Goal: Task Accomplishment & Management: Complete application form

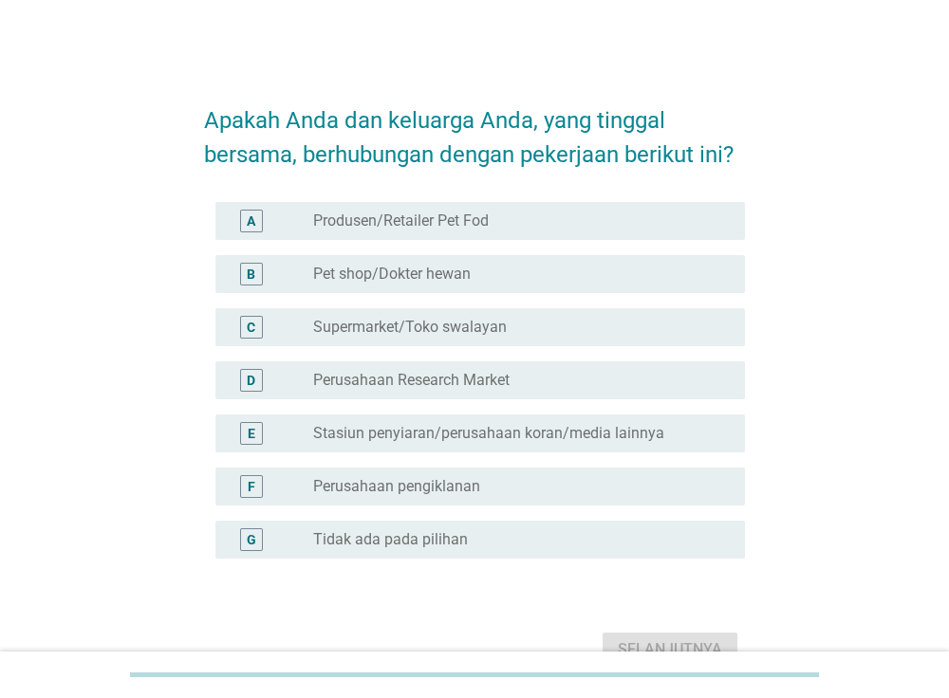
click at [406, 533] on label "Tidak ada pada pilihan" at bounding box center [390, 539] width 155 height 19
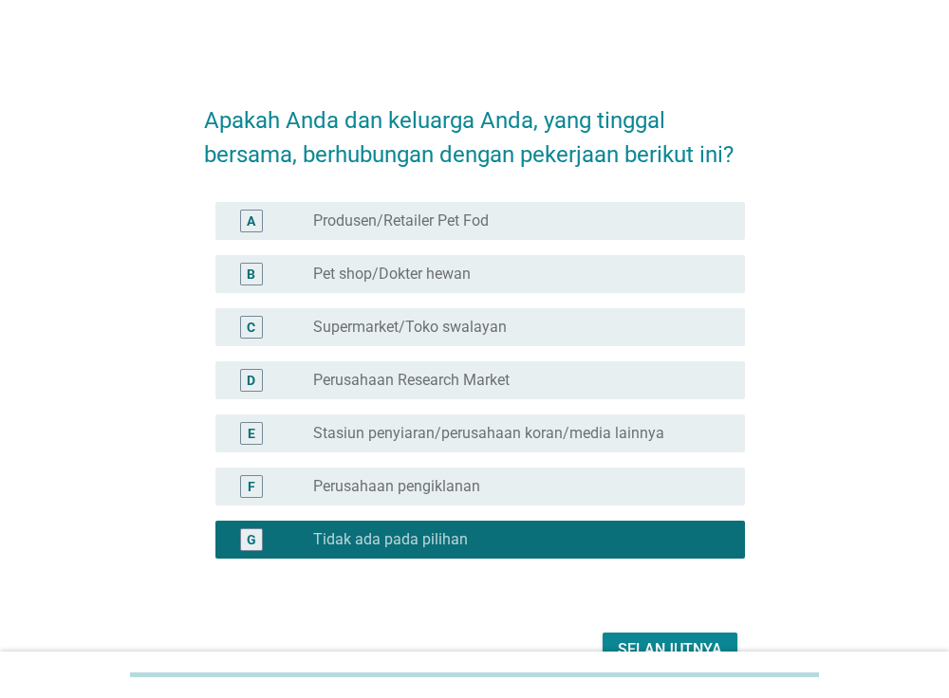
click at [711, 638] on div "Selanjutnya" at bounding box center [669, 649] width 104 height 23
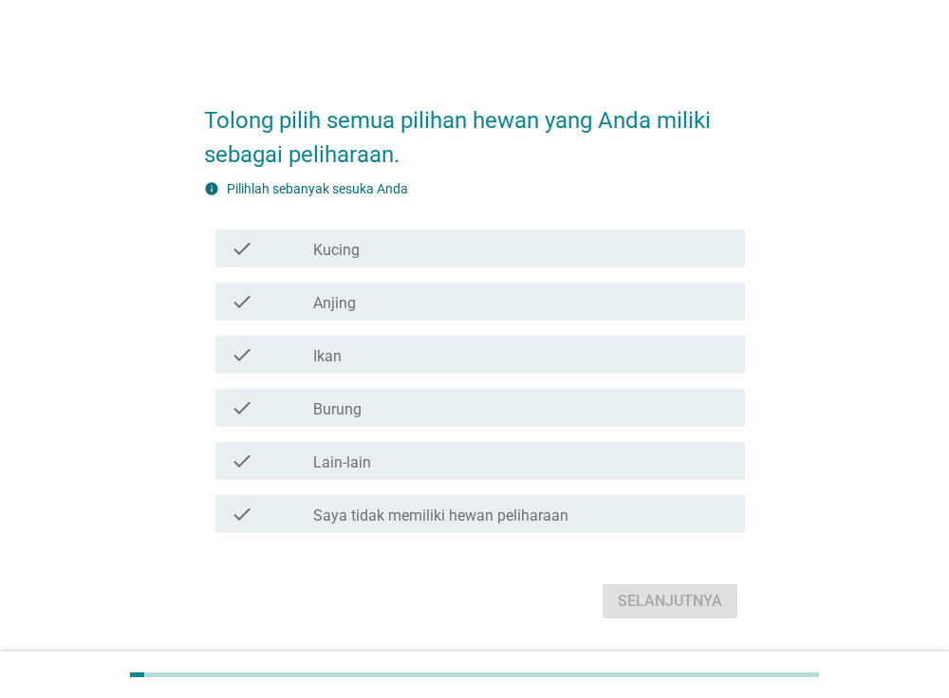
click at [364, 254] on div "check_box_outline_blank Kucing" at bounding box center [521, 248] width 416 height 23
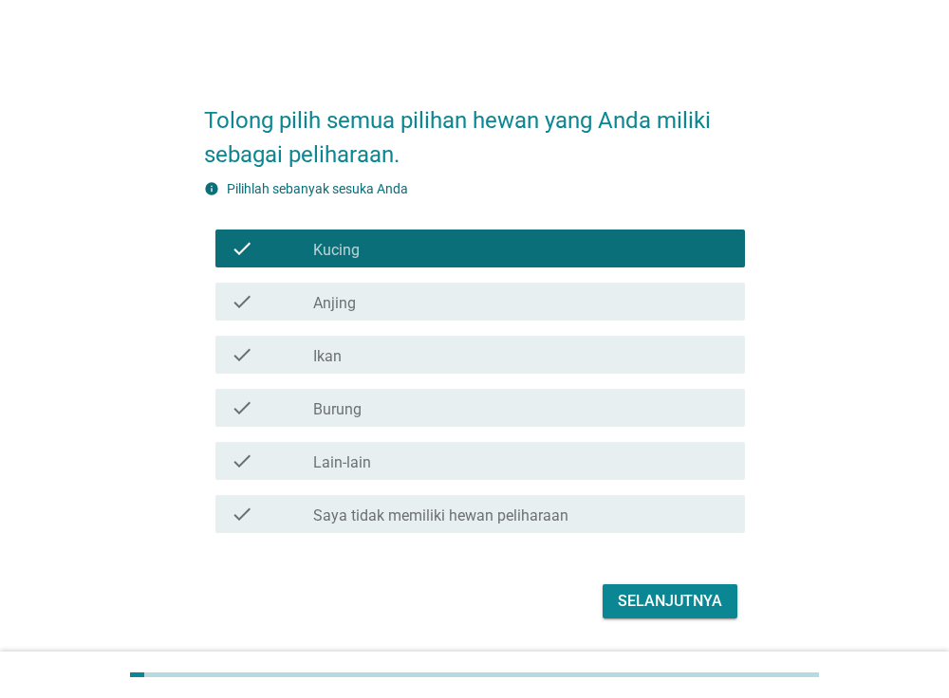
click at [354, 317] on div "check check_box_outline_blank Anjing" at bounding box center [480, 302] width 530 height 38
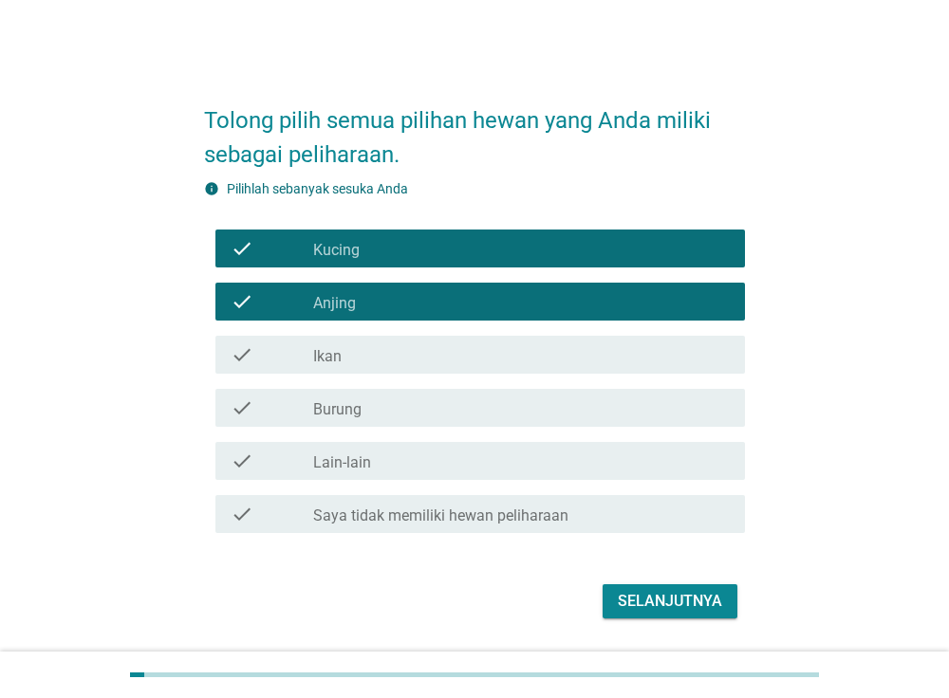
click at [342, 365] on div "check_box_outline_blank Ikan" at bounding box center [521, 354] width 416 height 23
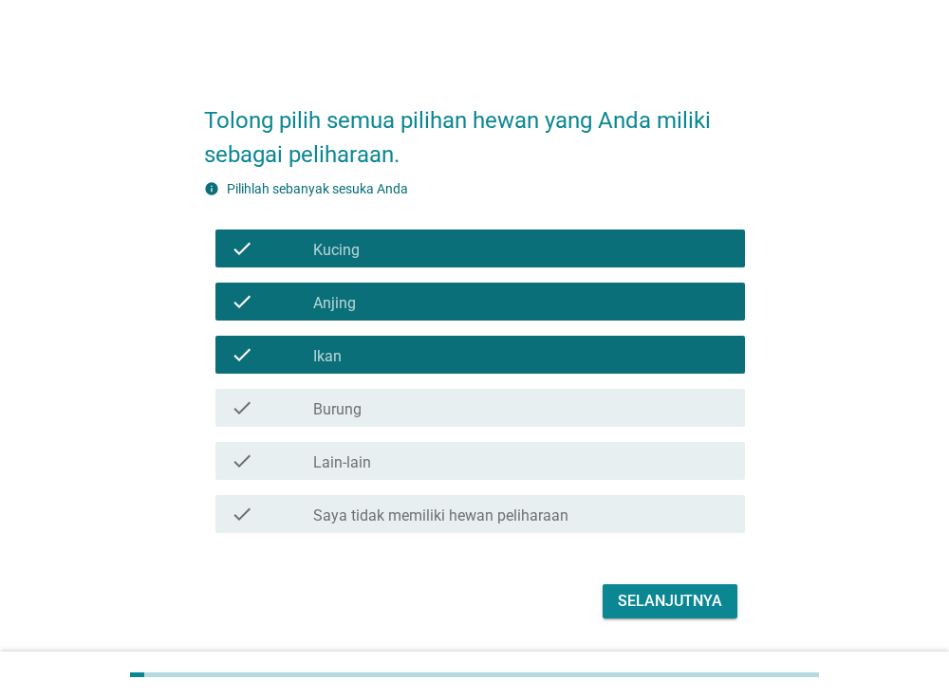
click at [341, 408] on label "Burung" at bounding box center [337, 409] width 48 height 19
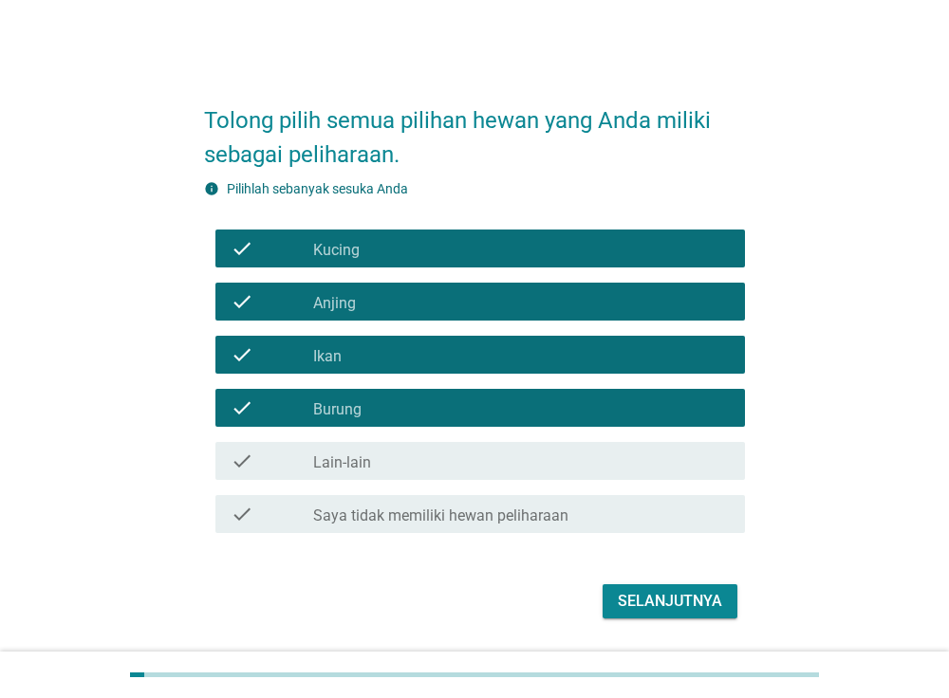
click at [689, 603] on div "Selanjutnya" at bounding box center [669, 601] width 104 height 23
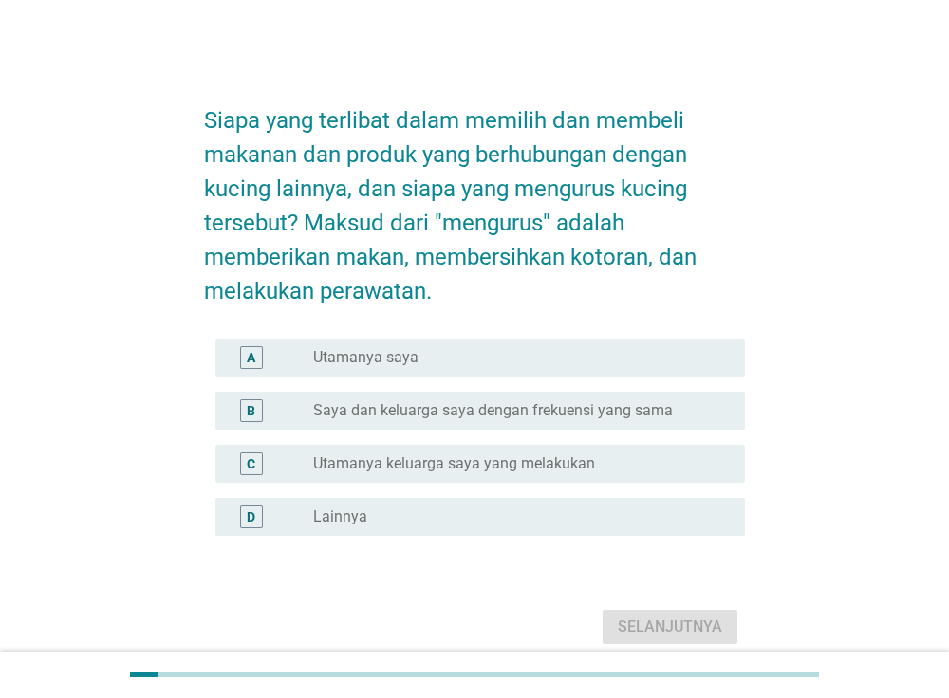
click at [371, 351] on label "Utamanya saya" at bounding box center [365, 357] width 105 height 19
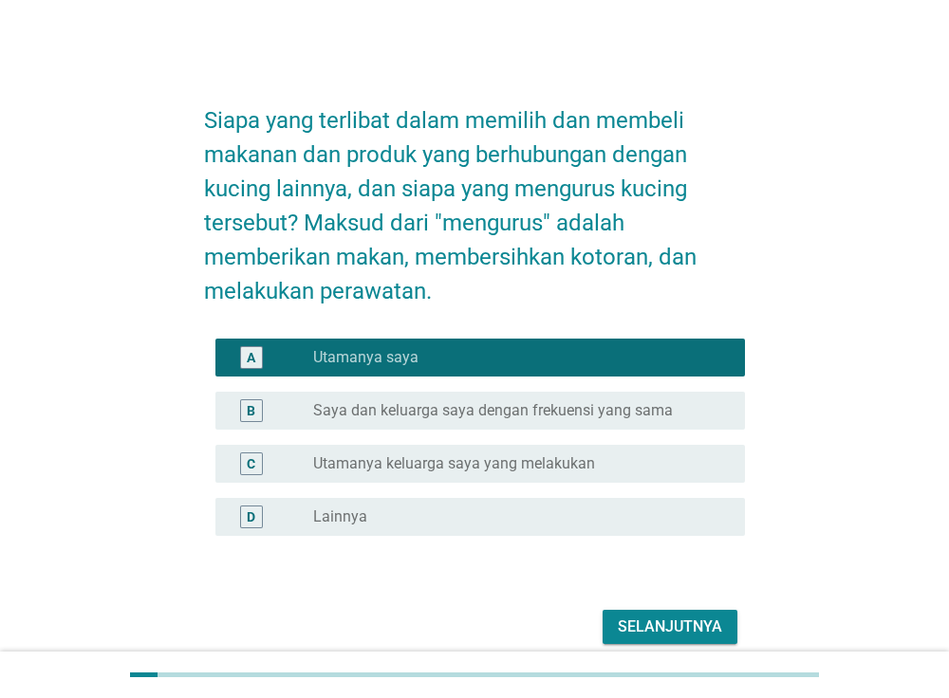
click at [677, 617] on div "Selanjutnya" at bounding box center [669, 627] width 104 height 23
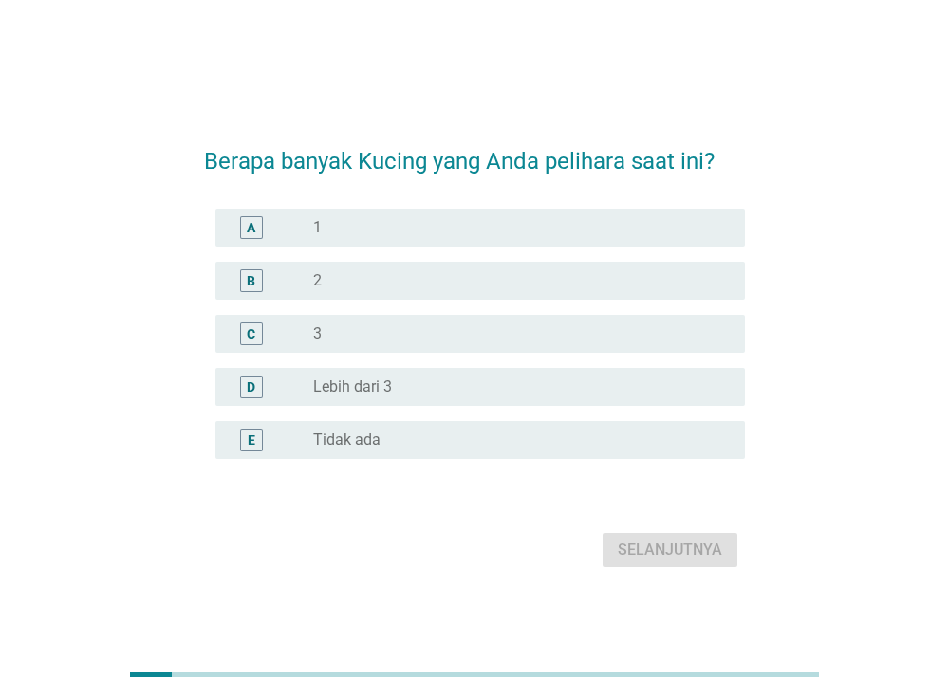
click at [345, 280] on div "radio_button_unchecked 2" at bounding box center [513, 280] width 401 height 19
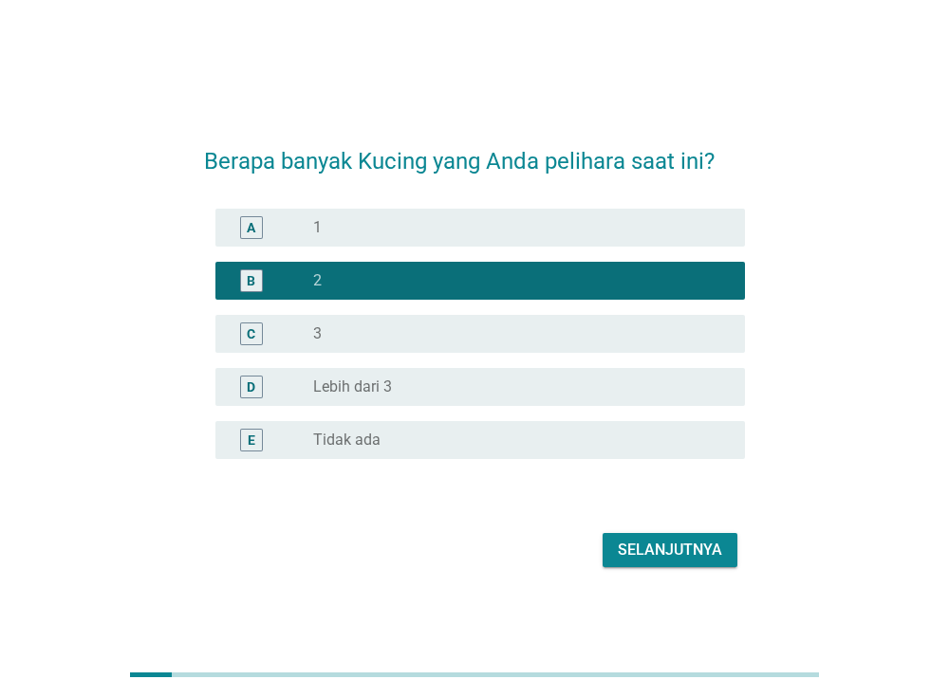
click at [651, 558] on div "Selanjutnya" at bounding box center [669, 550] width 104 height 23
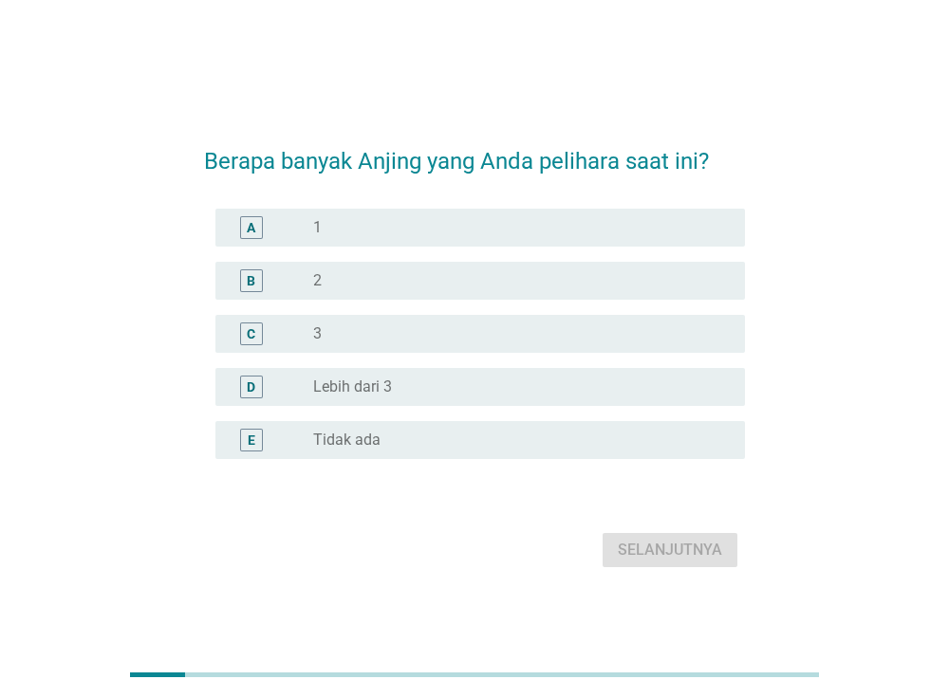
click at [382, 286] on div "radio_button_unchecked 2" at bounding box center [513, 280] width 401 height 19
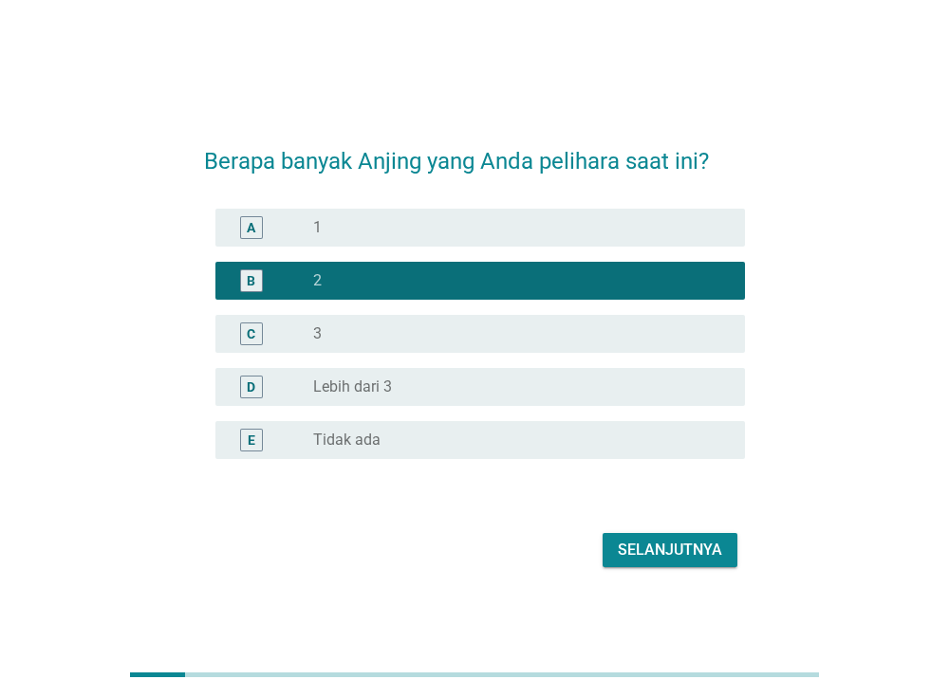
click at [650, 558] on div "Selanjutnya" at bounding box center [669, 550] width 104 height 23
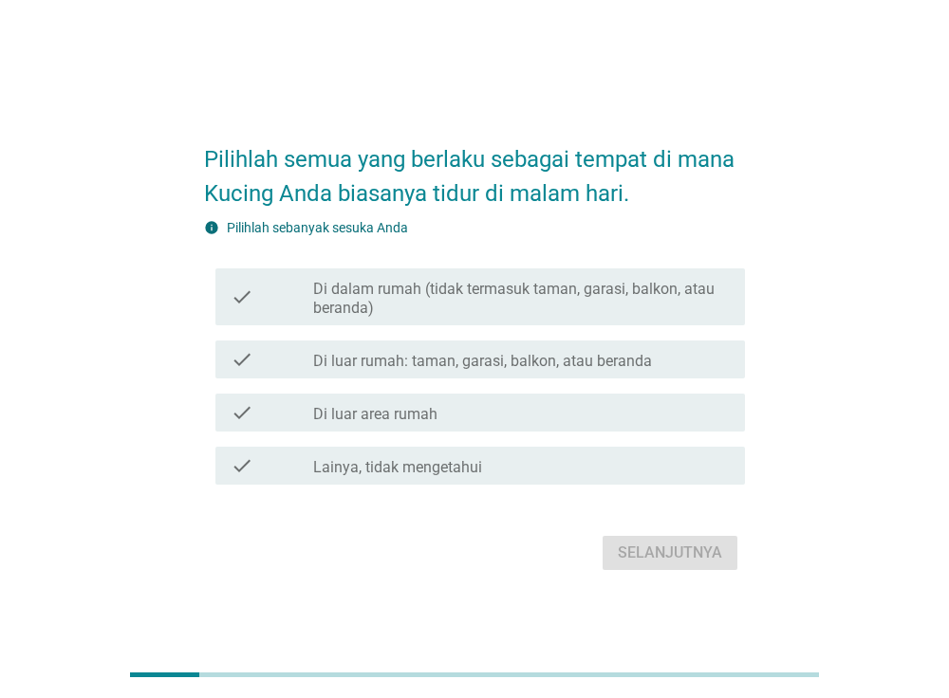
click at [407, 292] on label "Di dalam rumah (tidak termasuk taman, garasi, balkon, atau beranda)" at bounding box center [521, 299] width 416 height 38
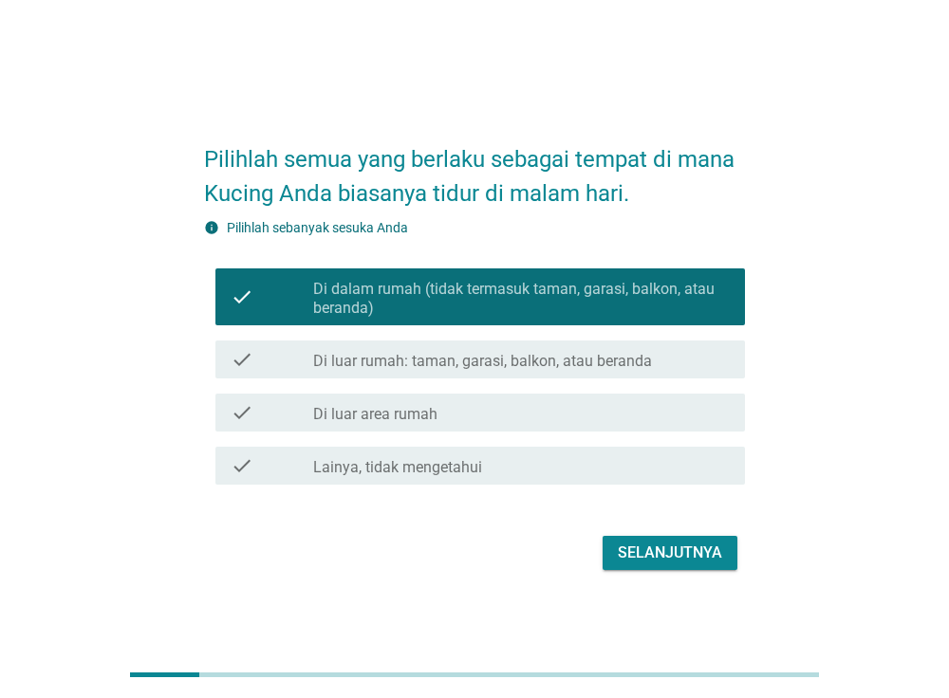
click at [693, 562] on div "Selanjutnya" at bounding box center [669, 553] width 104 height 23
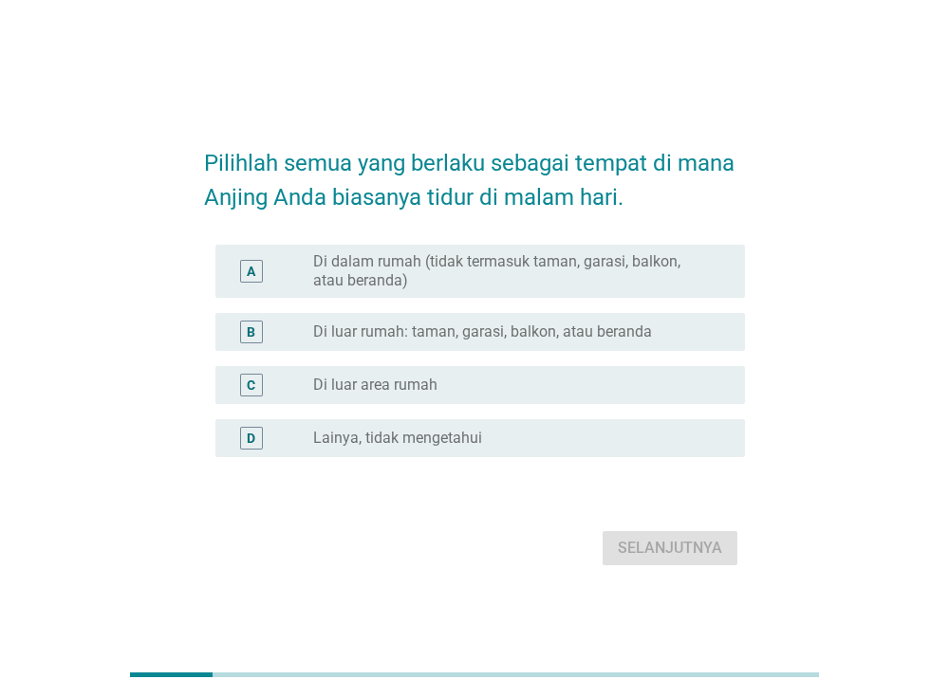
click at [392, 323] on label "Di luar rumah: taman, garasi, balkon, atau beranda" at bounding box center [482, 331] width 339 height 19
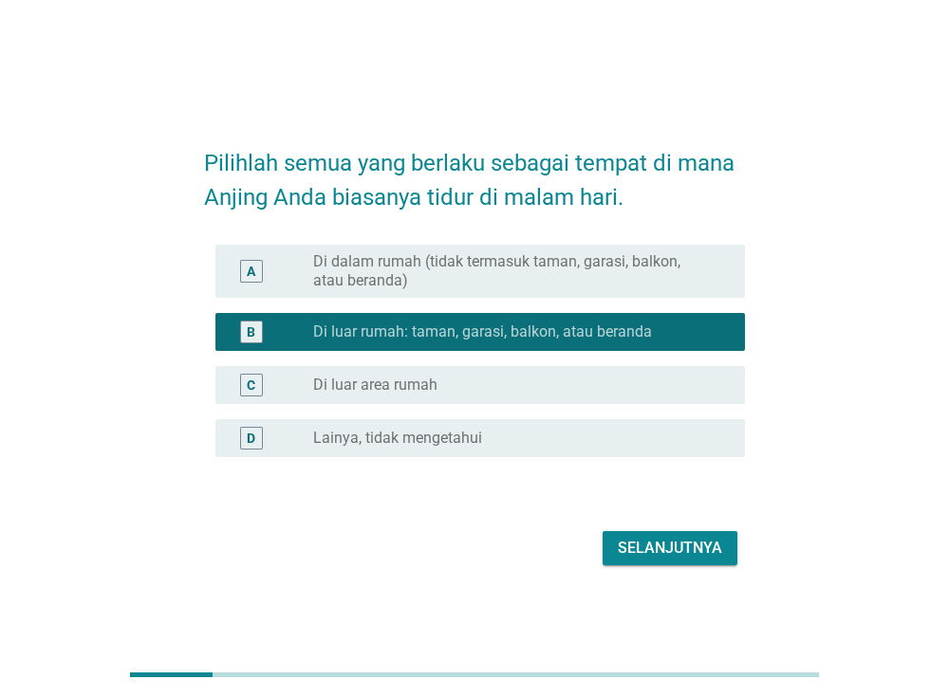
click at [645, 551] on div "Selanjutnya" at bounding box center [669, 548] width 104 height 23
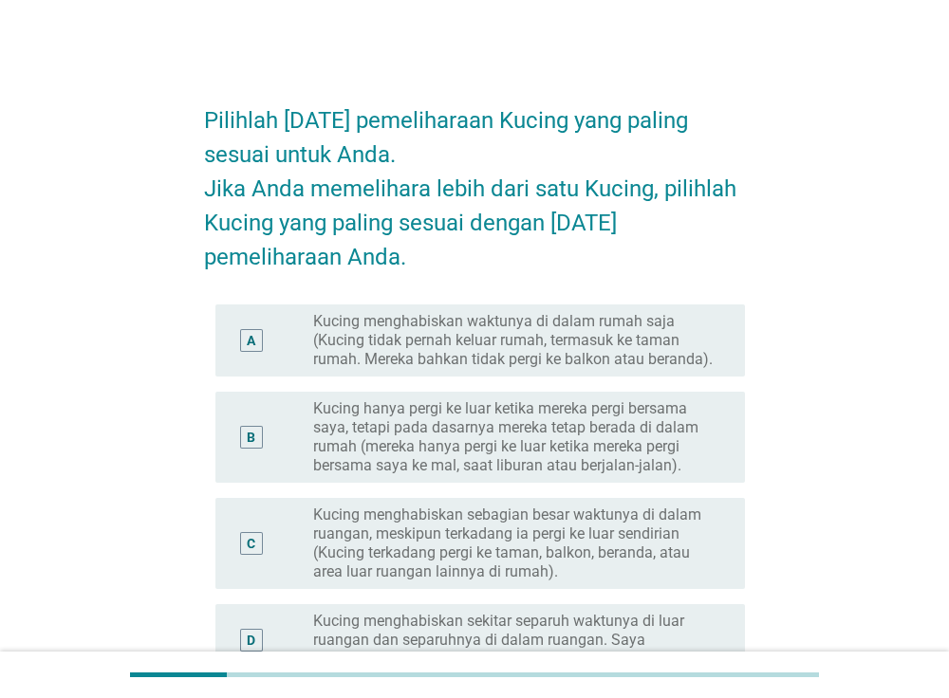
click at [385, 358] on label "Kucing menghabiskan waktunya di dalam rumah saja (Kucing tidak pernah keluar ru…" at bounding box center [513, 340] width 401 height 57
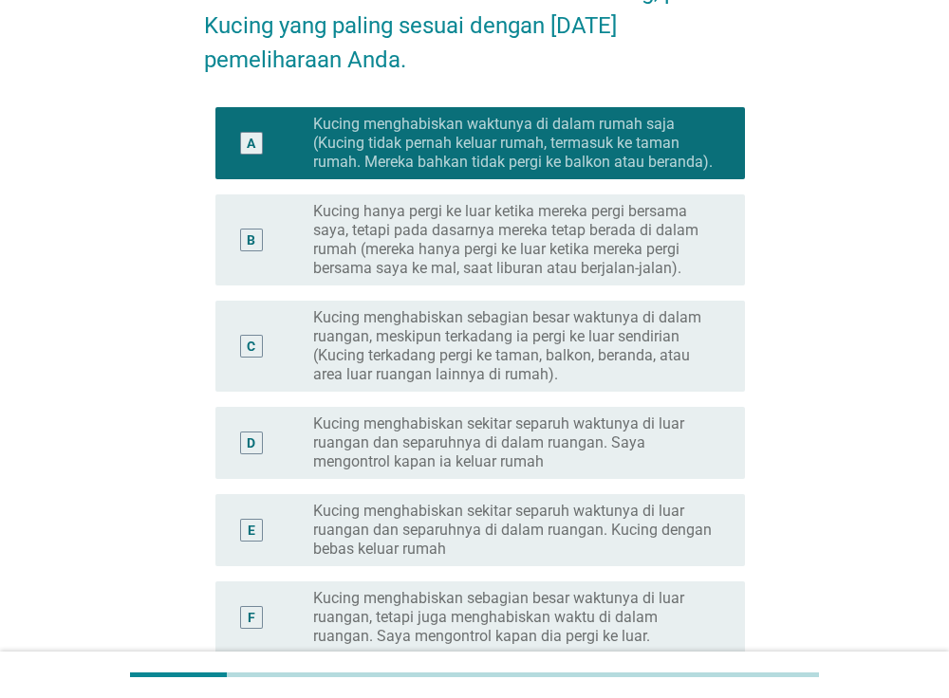
scroll to position [238, 0]
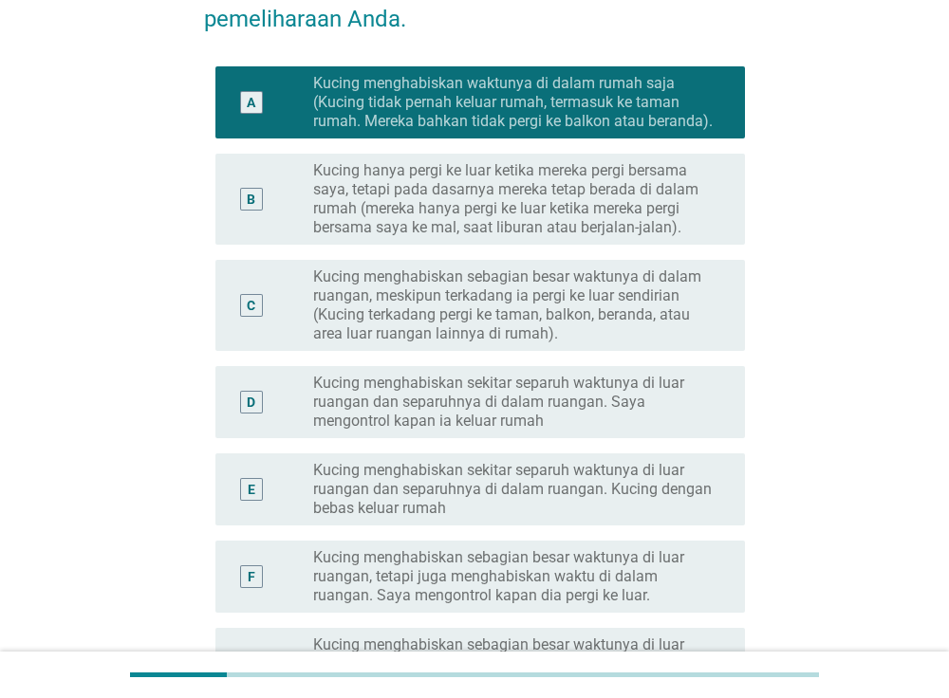
click at [444, 207] on label "Kucing hanya pergi ke luar ketika mereka pergi bersama saya, tetapi pada dasarn…" at bounding box center [513, 199] width 401 height 76
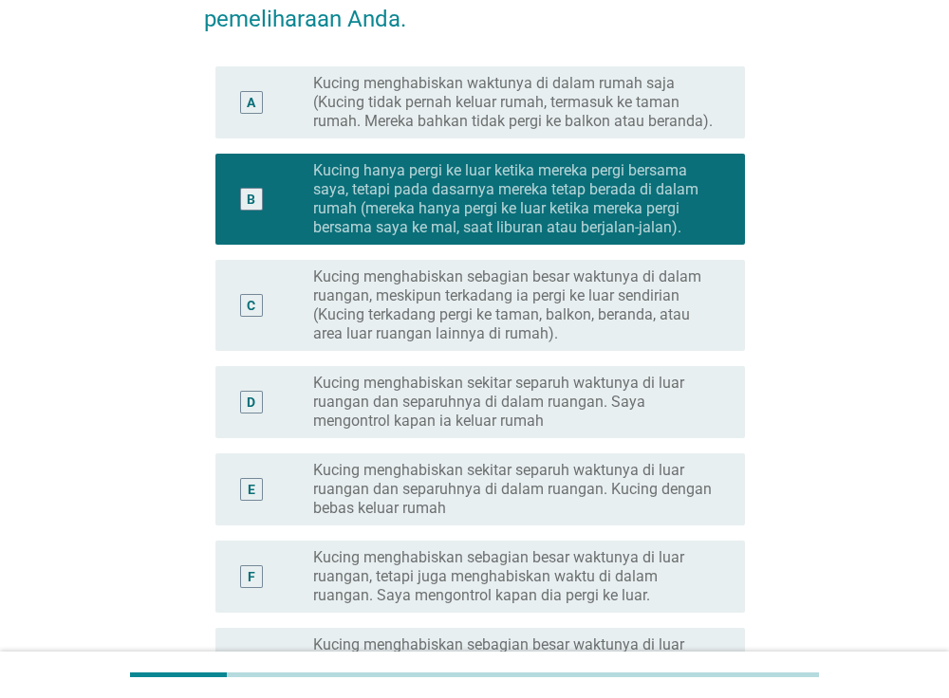
scroll to position [590, 0]
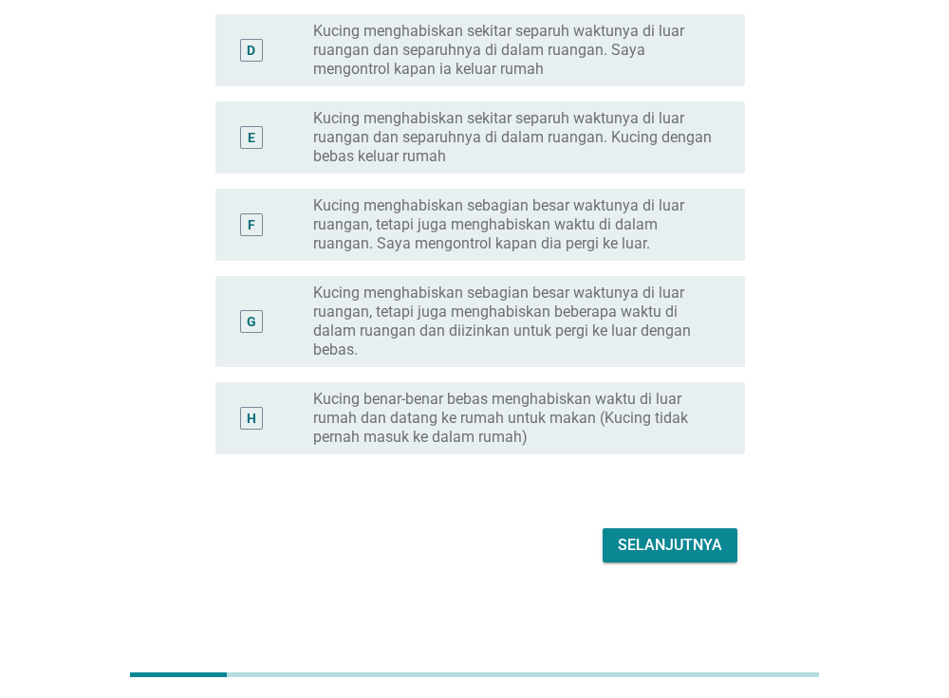
click at [681, 547] on div "Selanjutnya" at bounding box center [669, 545] width 104 height 23
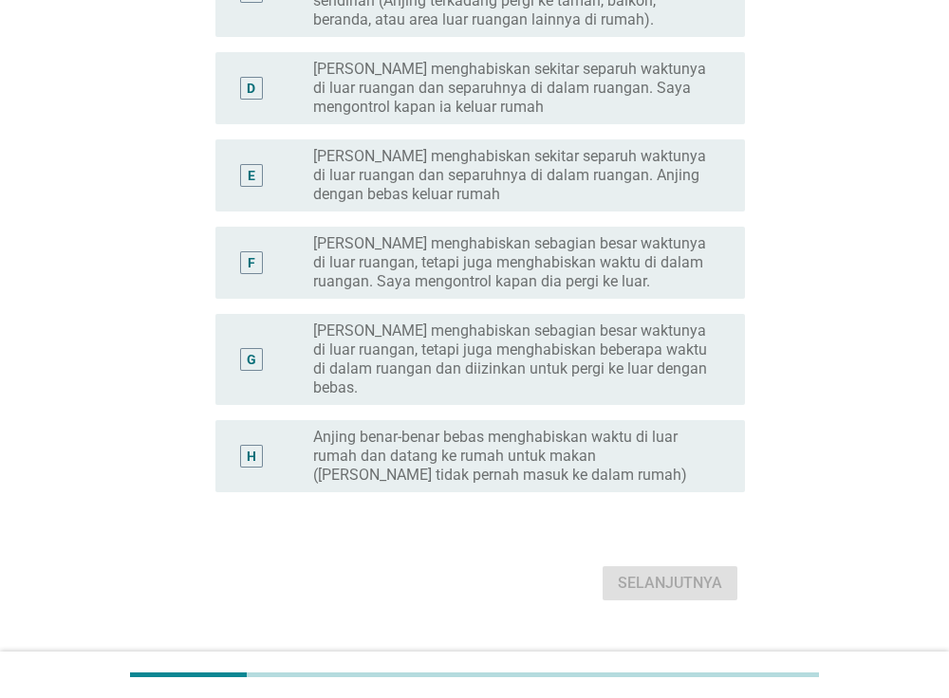
scroll to position [0, 0]
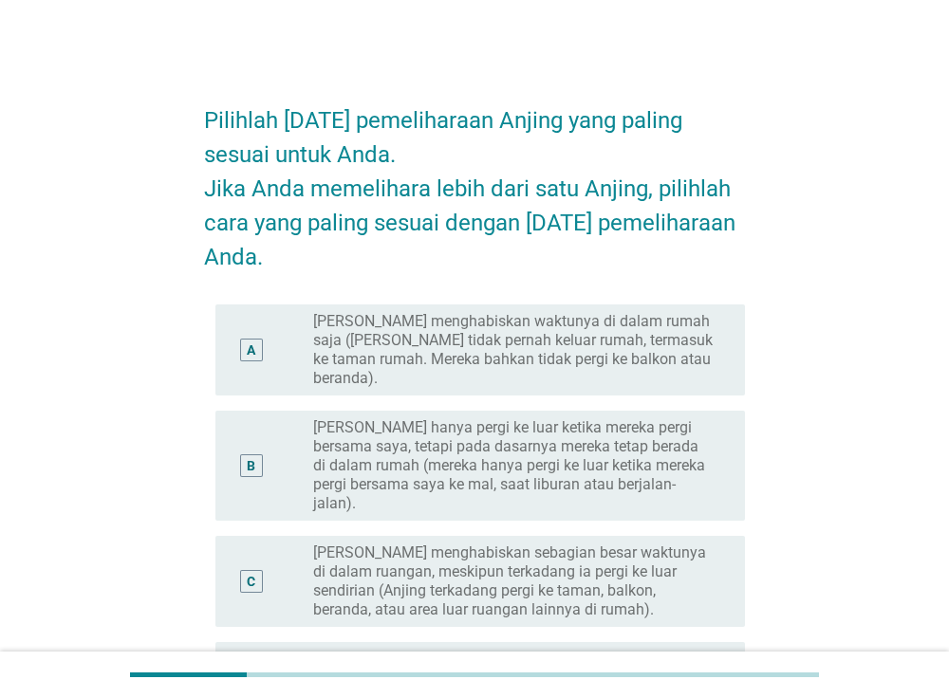
click at [389, 419] on label "[PERSON_NAME] hanya pergi ke luar ketika mereka pergi bersama saya, tetapi pada…" at bounding box center [513, 465] width 401 height 95
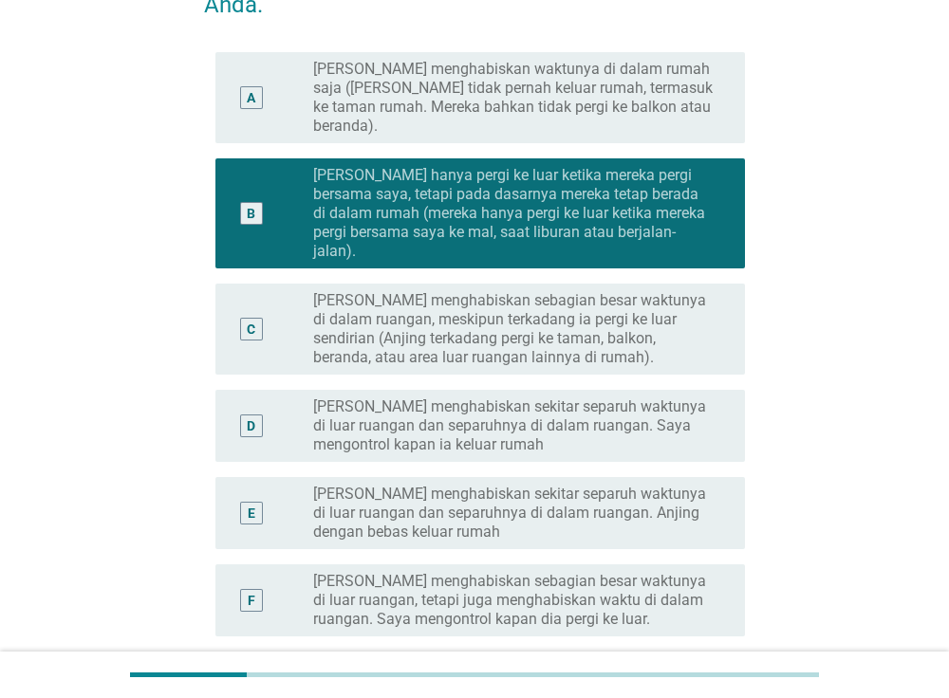
scroll to position [590, 0]
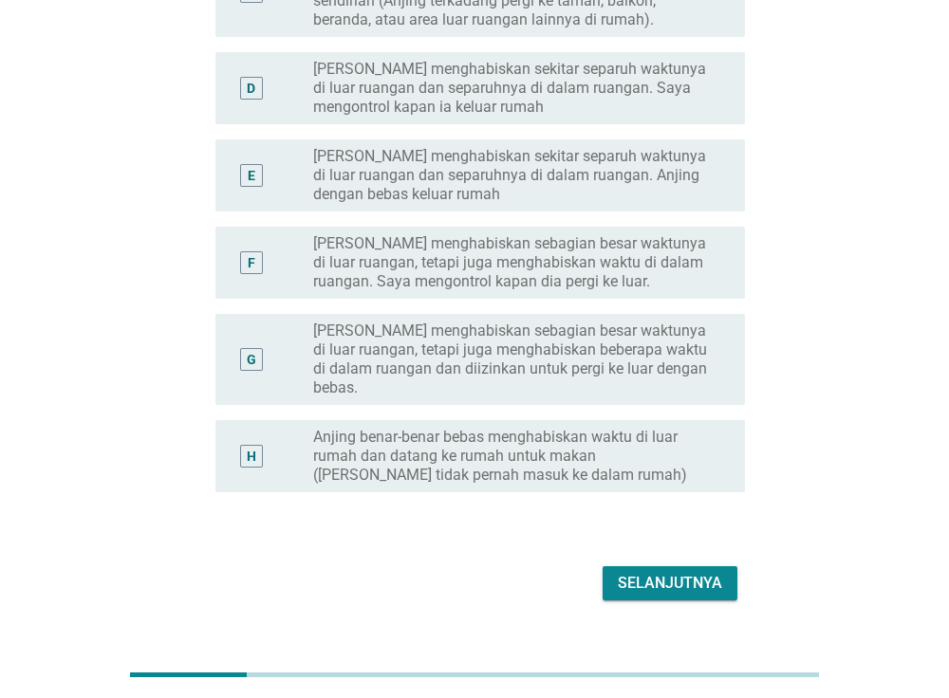
click at [663, 572] on div "Selanjutnya" at bounding box center [669, 583] width 104 height 23
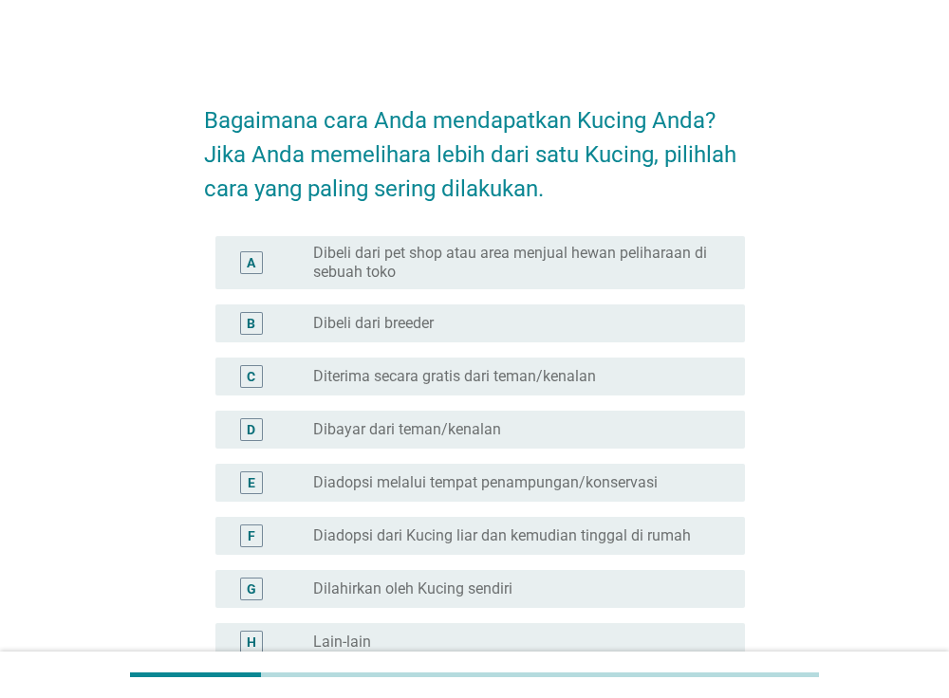
click at [482, 272] on label "Dibeli dari pet shop atau area menjual hewan peliharaan di sebuah toko" at bounding box center [513, 263] width 401 height 38
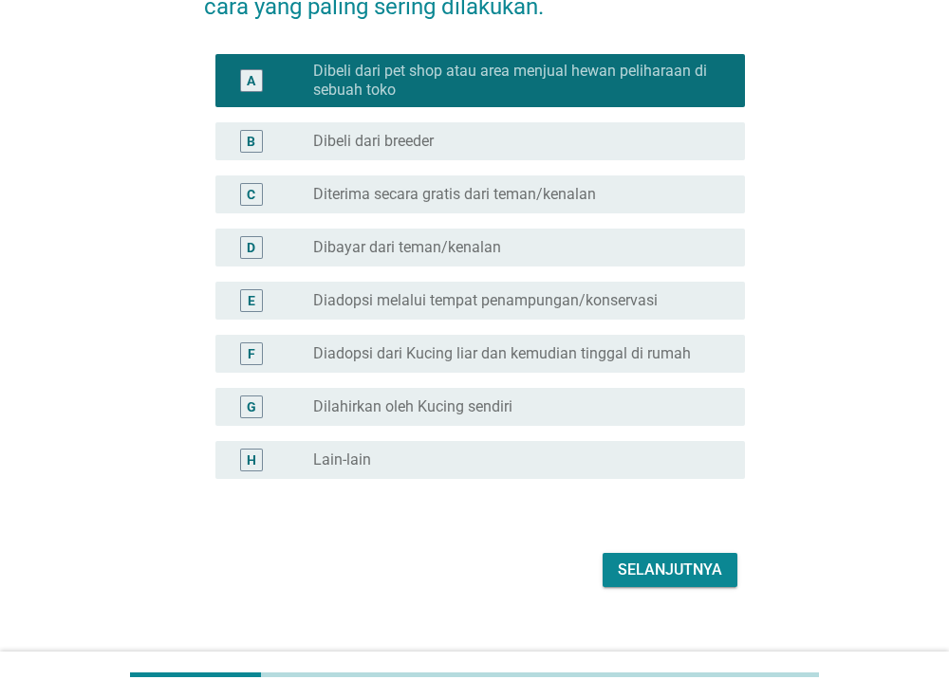
scroll to position [207, 0]
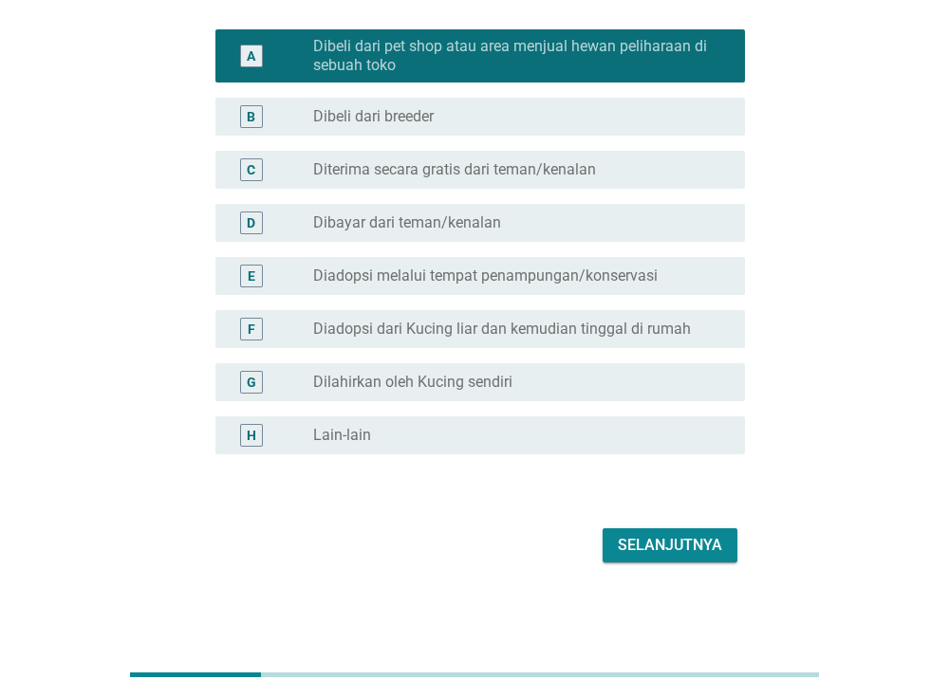
click at [657, 534] on div "Selanjutnya" at bounding box center [669, 545] width 104 height 23
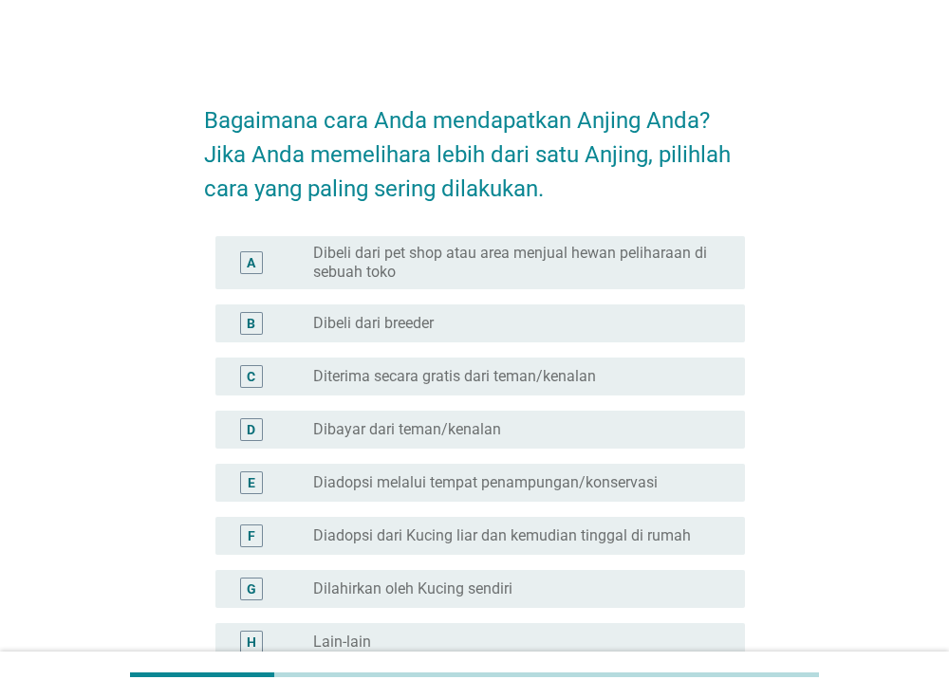
click at [395, 264] on label "Dibeli dari pet shop atau area menjual hewan peliharaan di sebuah toko" at bounding box center [513, 263] width 401 height 38
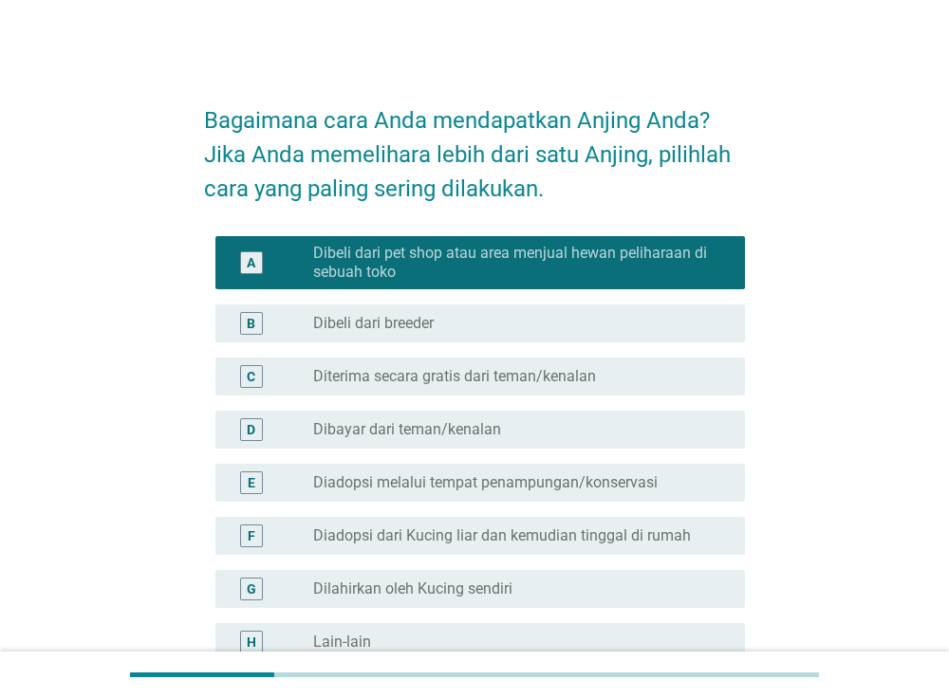
scroll to position [207, 0]
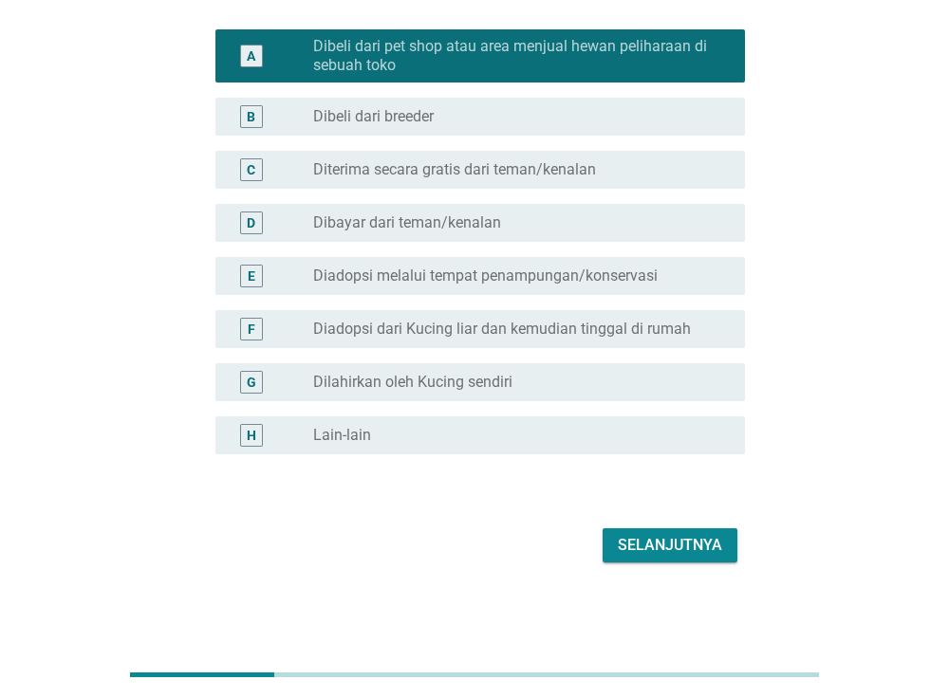
click at [653, 549] on div "Selanjutnya" at bounding box center [669, 545] width 104 height 23
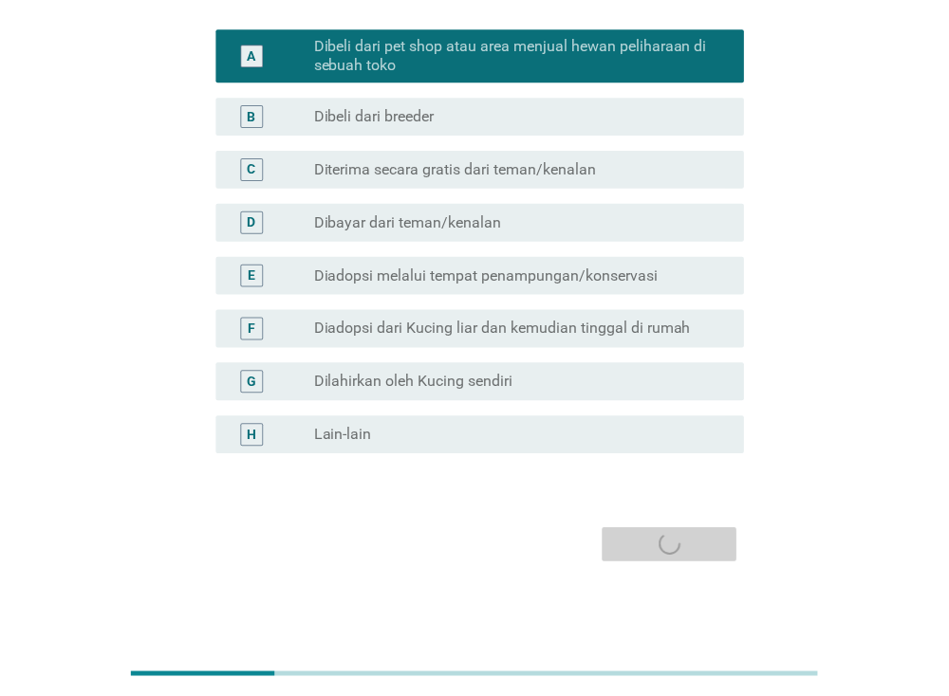
scroll to position [0, 0]
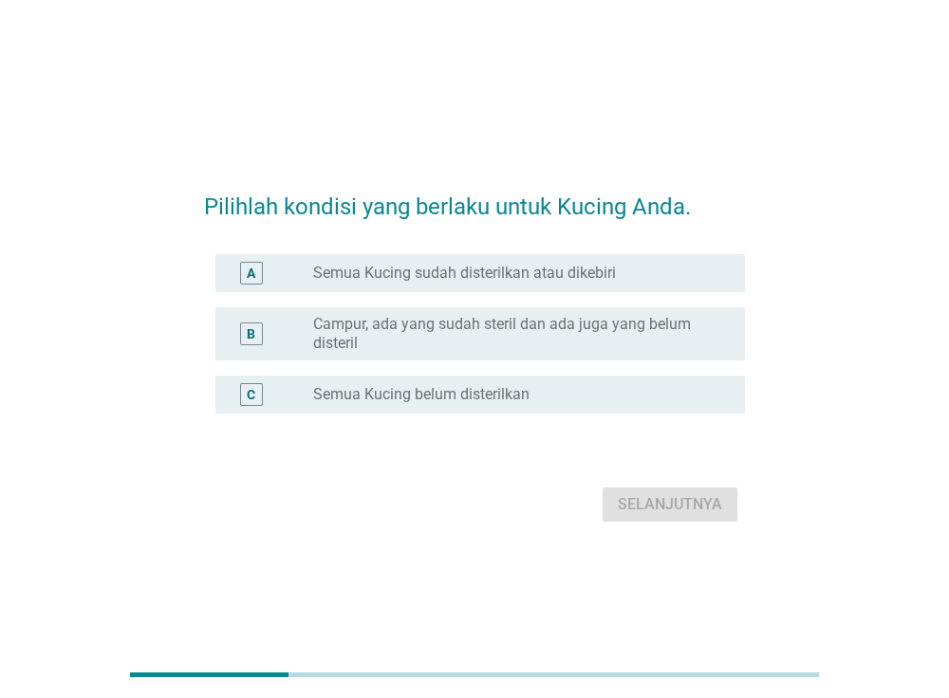
click at [407, 275] on label "Semua Kucing sudah disterilkan atau dikebiri" at bounding box center [464, 273] width 303 height 19
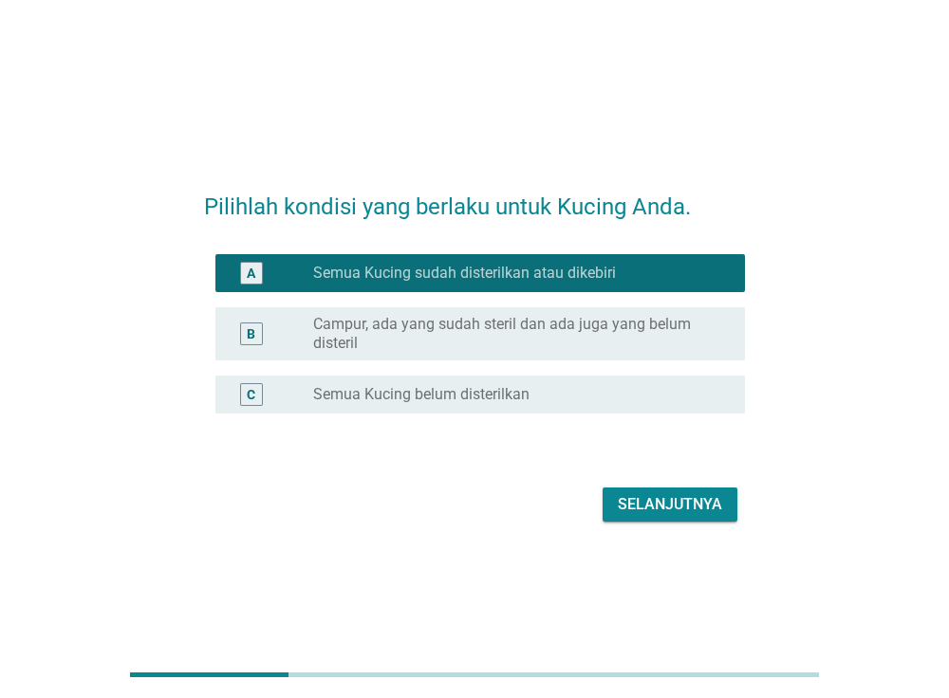
click at [504, 321] on label "Campur, ada yang sudah steril dan ada juga yang belum disteril" at bounding box center [513, 334] width 401 height 38
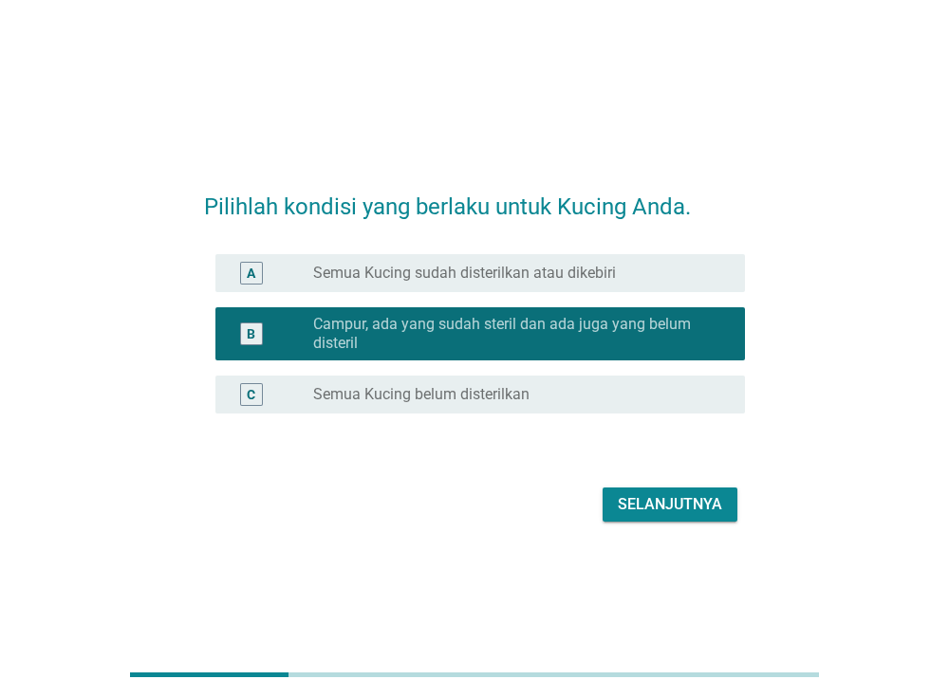
click at [674, 506] on div "Selanjutnya" at bounding box center [669, 504] width 104 height 23
